Goal: Task Accomplishment & Management: Manage account settings

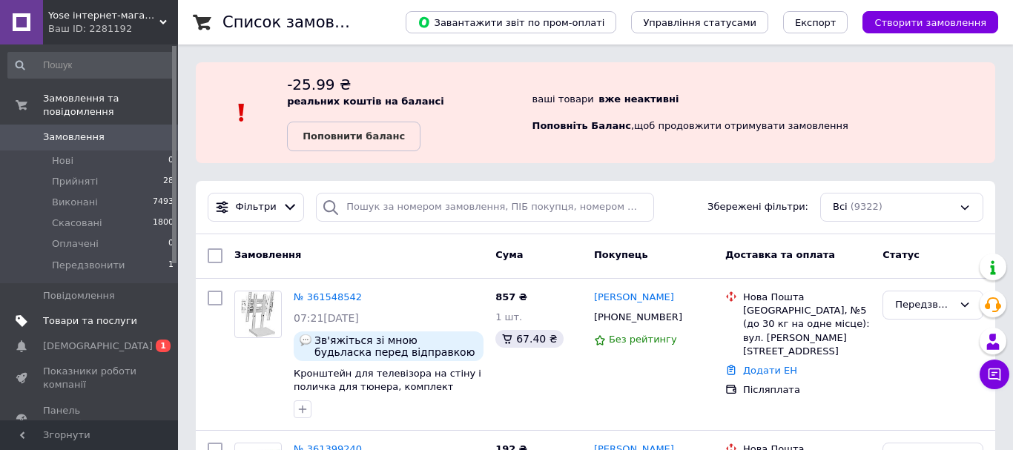
click at [109, 314] on span "Товари та послуги" at bounding box center [90, 320] width 94 height 13
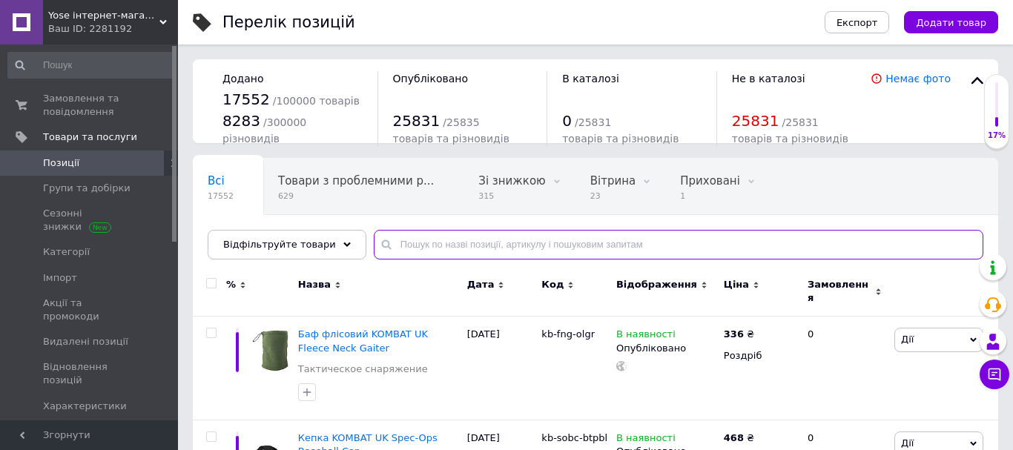
click at [463, 242] on input "text" at bounding box center [679, 245] width 610 height 30
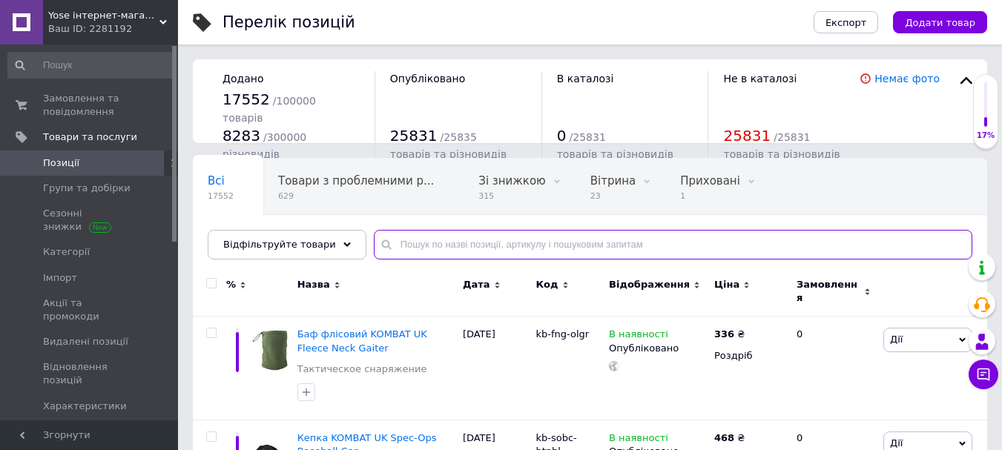
paste input "3042"
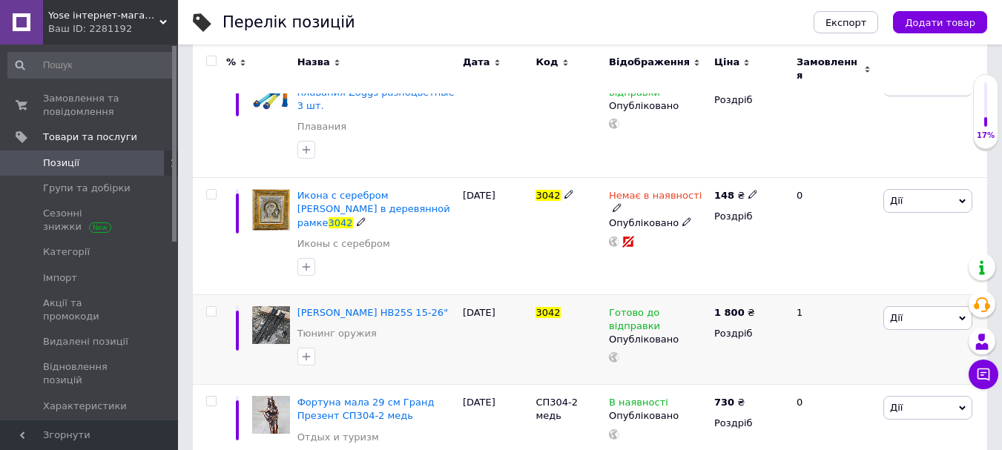
scroll to position [286, 0]
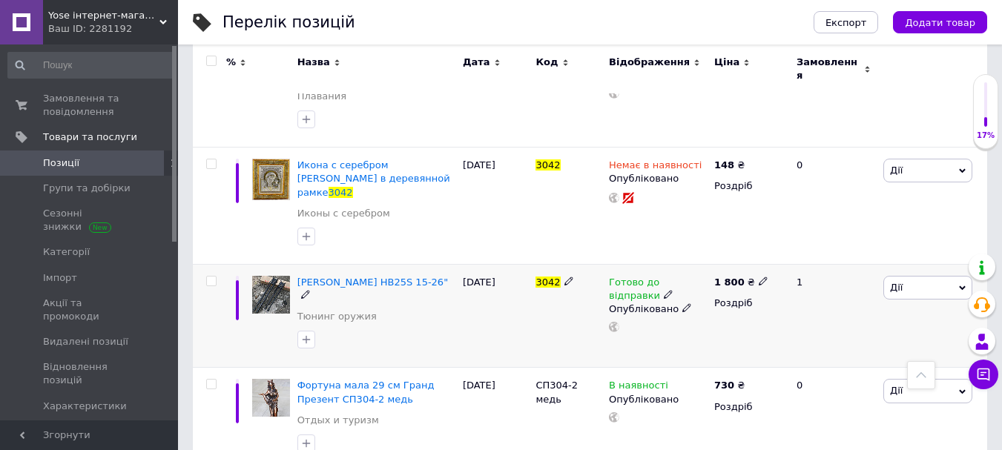
type input "3042"
click at [664, 290] on icon at bounding box center [668, 294] width 9 height 9
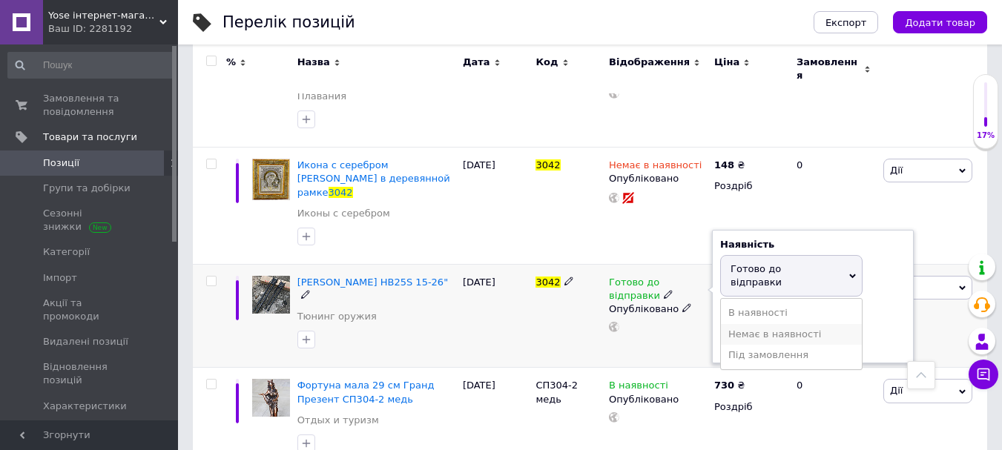
click at [734, 324] on li "Немає в наявності" at bounding box center [791, 334] width 141 height 21
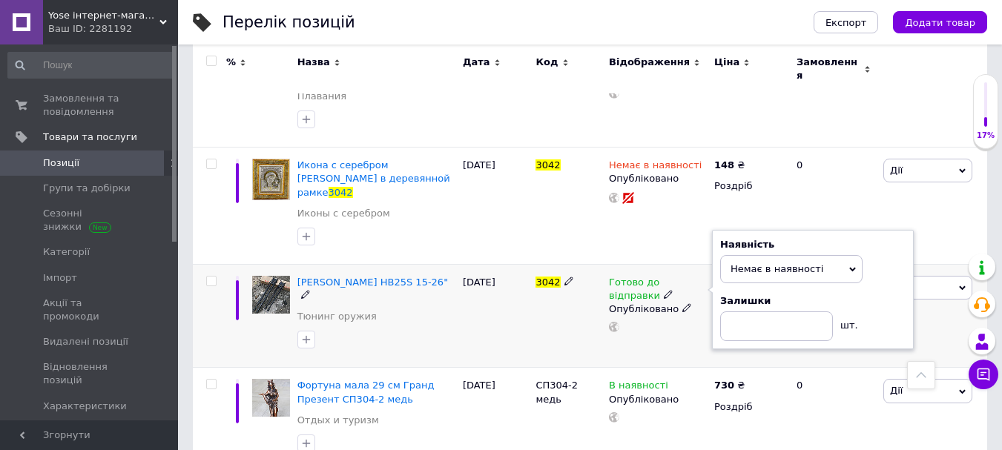
click at [507, 306] on div "[DATE]" at bounding box center [495, 316] width 73 height 104
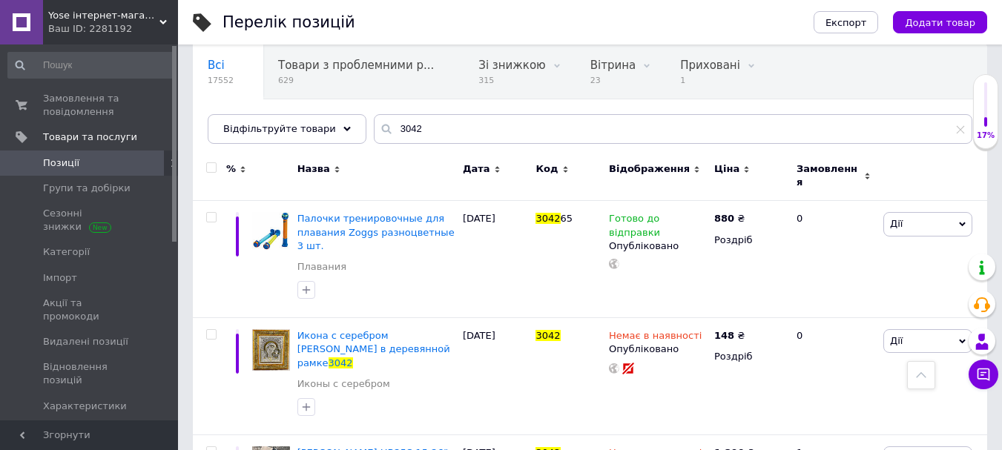
scroll to position [0, 0]
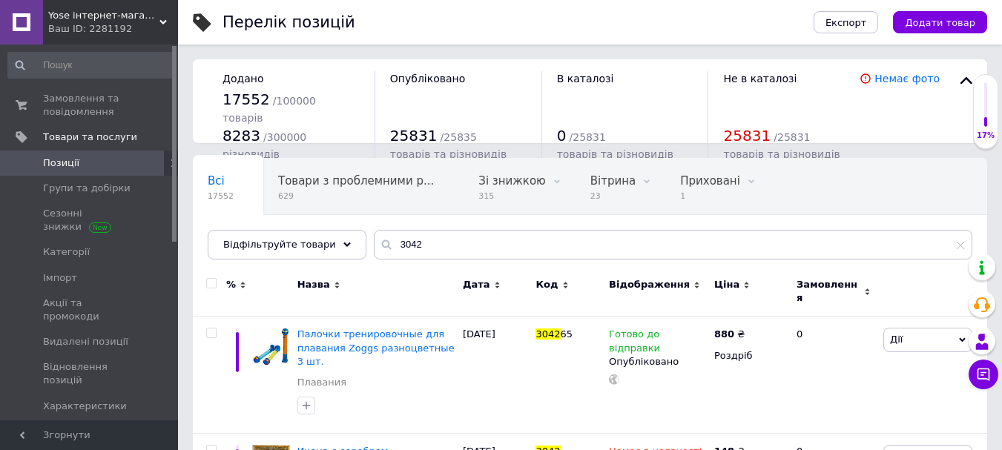
click at [136, 425] on span "[DEMOGRAPHIC_DATA]" at bounding box center [90, 431] width 94 height 13
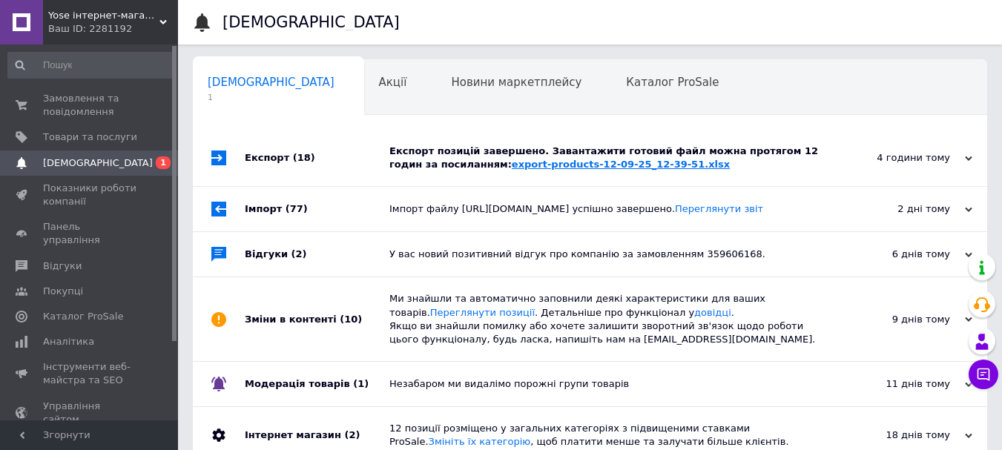
click at [553, 164] on link "export-products-12-09-25_12-39-51.xlsx" at bounding box center [621, 164] width 218 height 11
